Goal: Task Accomplishment & Management: Manage account settings

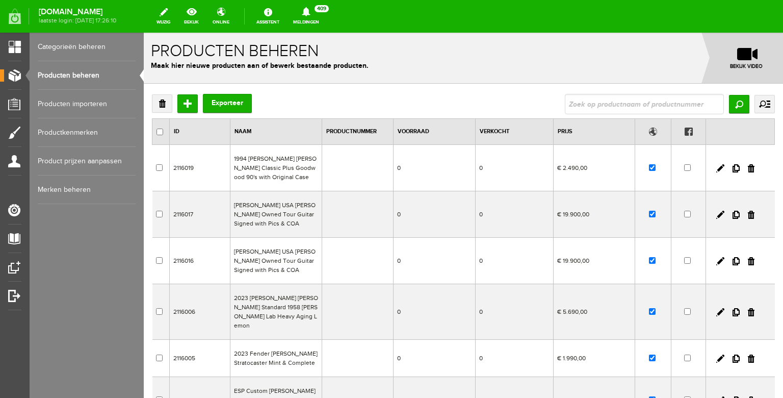
click at [105, 77] on link "Producten beheren" at bounding box center [87, 75] width 98 height 29
click at [642, 110] on input "text" at bounding box center [644, 104] width 159 height 20
type input "1978"
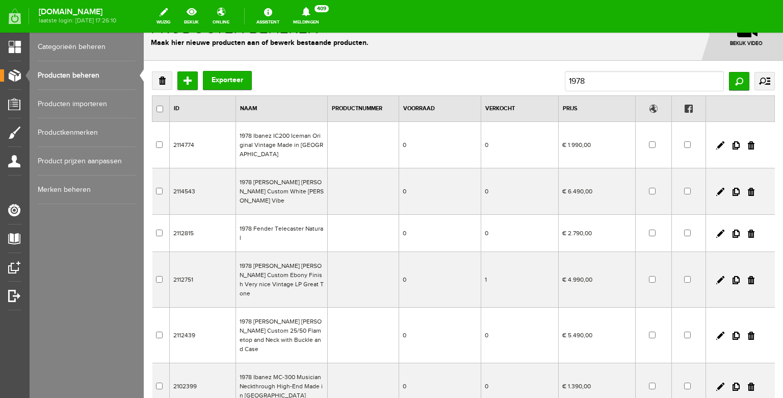
scroll to position [25, 0]
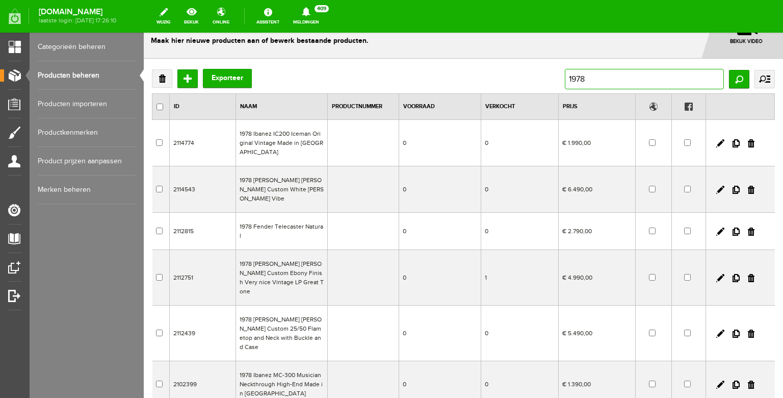
click at [606, 75] on input "1978" at bounding box center [644, 79] width 159 height 20
type input "1973"
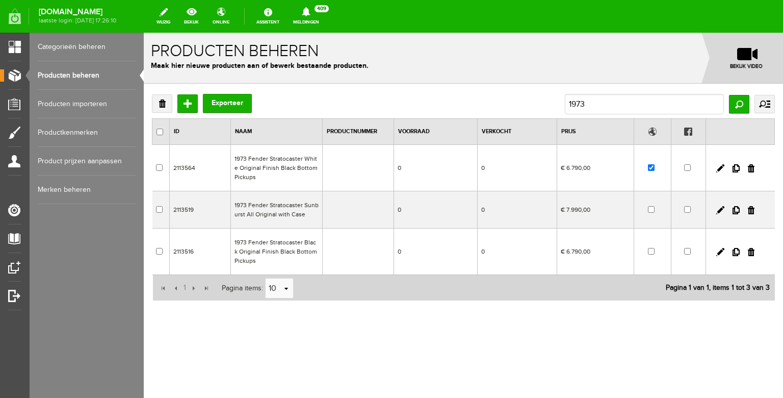
scroll to position [0, 0]
click at [596, 100] on input "1973" at bounding box center [644, 104] width 159 height 20
type input "1974"
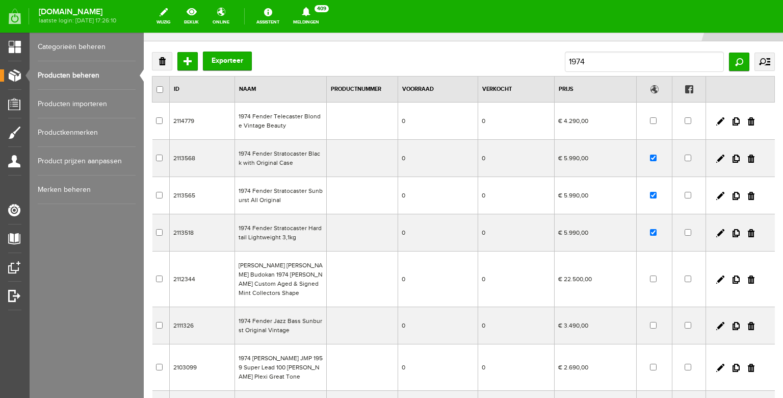
scroll to position [45, 0]
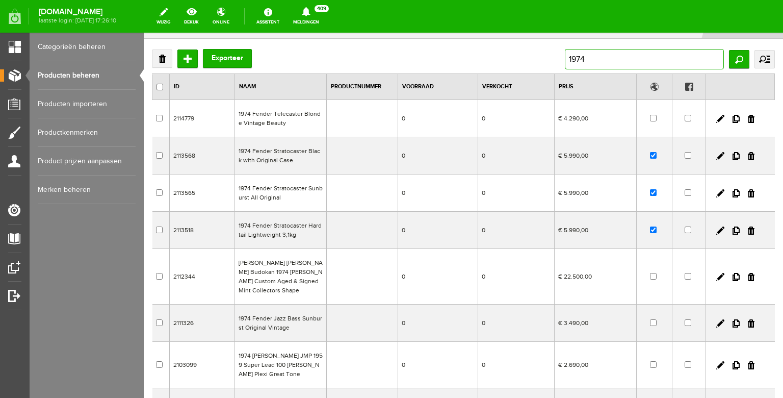
click at [639, 60] on input "1974" at bounding box center [644, 59] width 159 height 20
type input "1972"
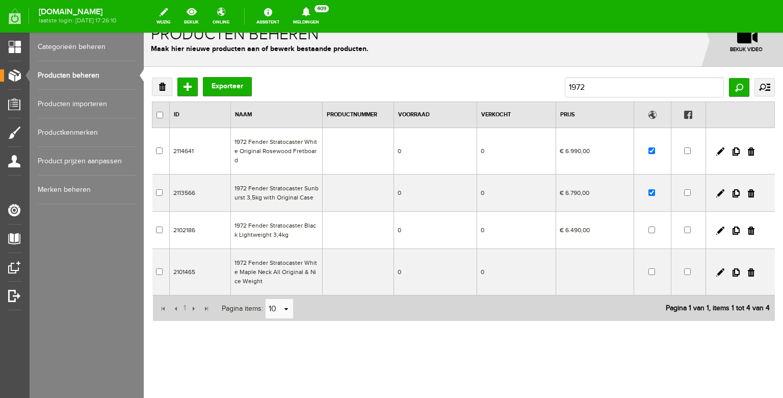
scroll to position [8, 0]
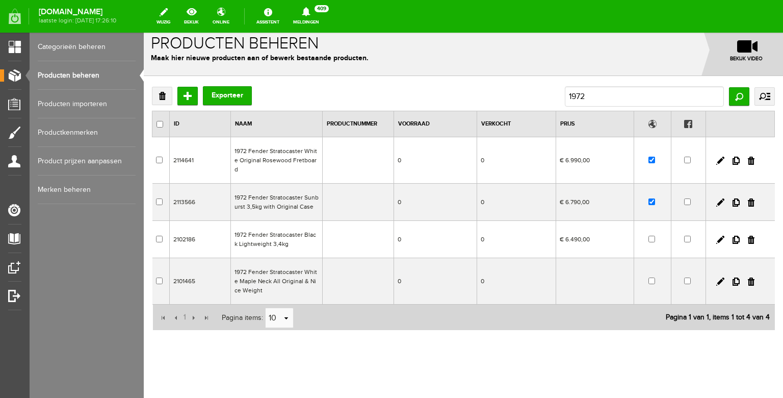
click at [474, 163] on td "0" at bounding box center [435, 160] width 83 height 46
